Goal: Book appointment/travel/reservation

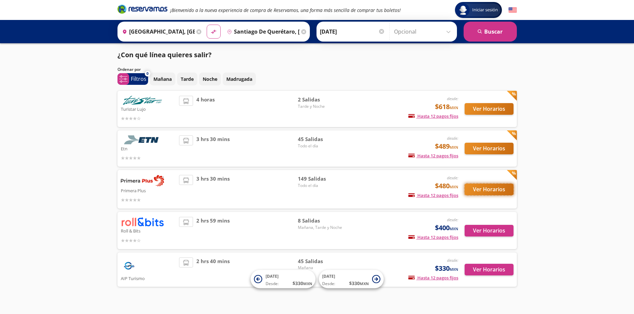
click at [485, 188] on button "Ver Horarios" at bounding box center [489, 190] width 49 height 12
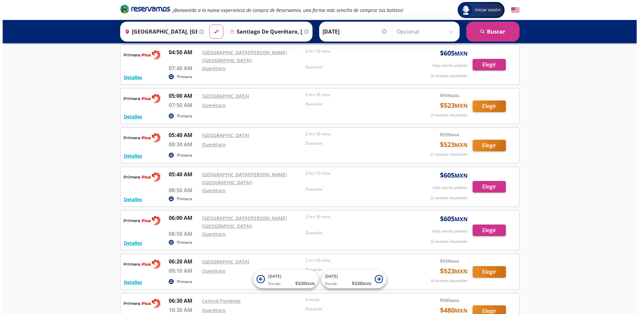
scroll to position [392, 0]
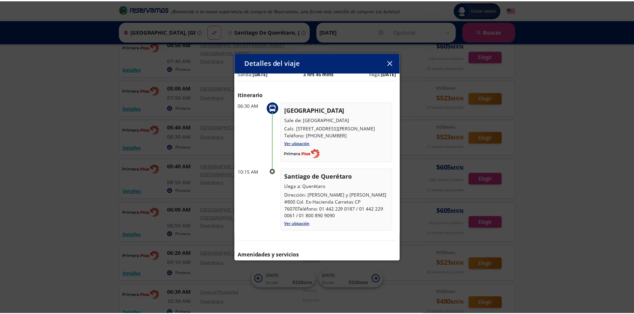
scroll to position [41, 0]
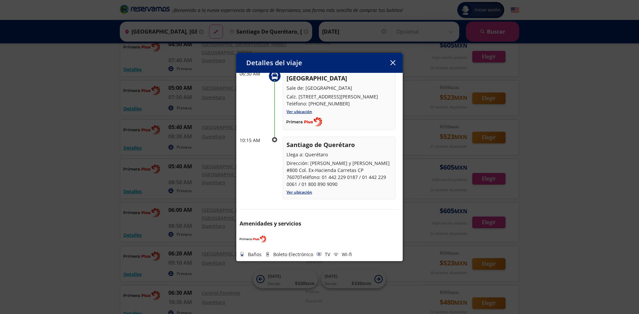
click at [410, 106] on div "Detalles del viaje Salida: [DATE] 3 hrs 45 mins llega: [DATE] Itinerario 06:30 …" at bounding box center [319, 157] width 639 height 314
click at [393, 123] on p "2 hrs 50 mins" at bounding box center [356, 126] width 101 height 6
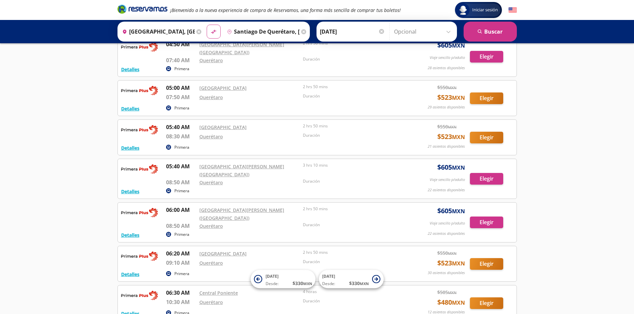
click at [393, 123] on p "2 hrs 50 mins" at bounding box center [353, 126] width 101 height 6
click at [254, 32] on input "Santiago de Querétaro, [GEOGRAPHIC_DATA]" at bounding box center [261, 31] width 75 height 17
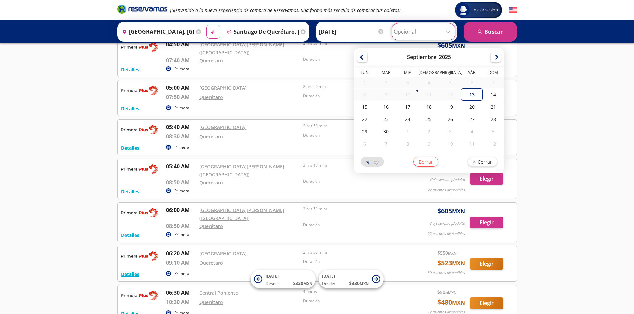
click at [448, 32] on input "Opcional" at bounding box center [424, 31] width 60 height 17
click at [470, 95] on div "13" at bounding box center [472, 95] width 21 height 12
type input "[DATE]"
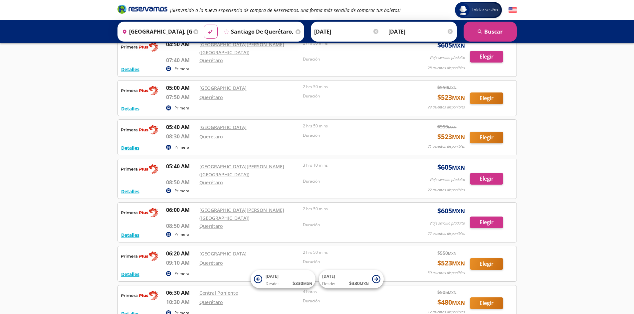
click at [447, 30] on div "Regreso [DATE] Elige tu fecha de regreso [DATE] Lun Mar Mié Jue Vie Sáb Dom 1 2…" at bounding box center [421, 31] width 69 height 17
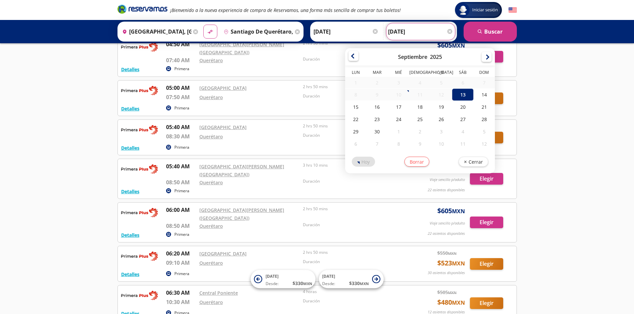
click at [349, 56] on div at bounding box center [354, 56] width 10 height 10
click at [494, 32] on button "search [GEOGRAPHIC_DATA]" at bounding box center [490, 32] width 53 height 20
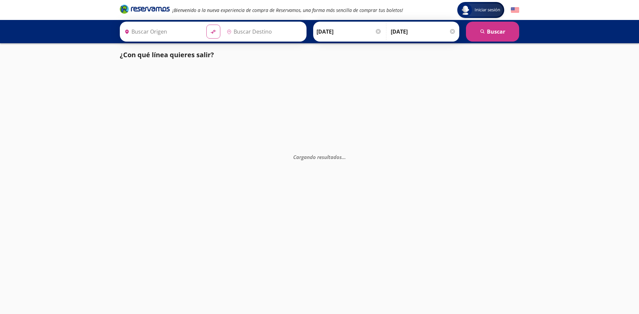
type input "Santiago de Querétaro, [GEOGRAPHIC_DATA]"
type input "[GEOGRAPHIC_DATA], [GEOGRAPHIC_DATA]"
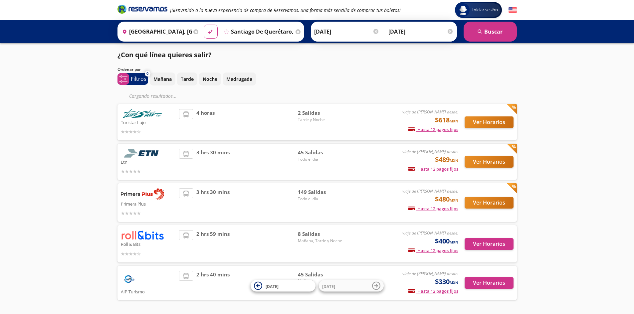
scroll to position [26, 0]
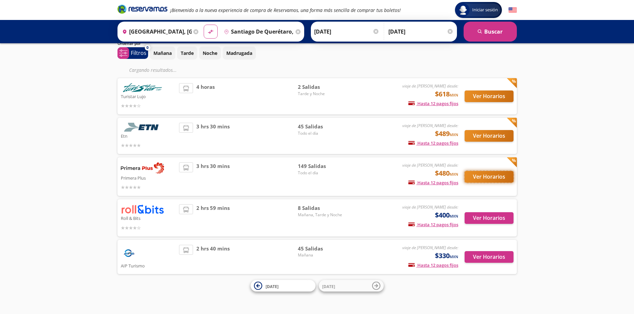
click at [480, 176] on button "Ver Horarios" at bounding box center [489, 177] width 49 height 12
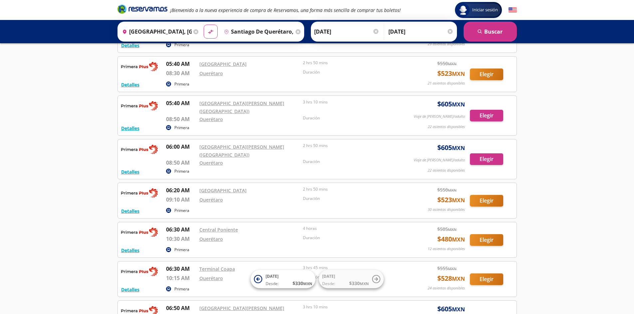
scroll to position [578, 0]
